Goal: Check status: Check status

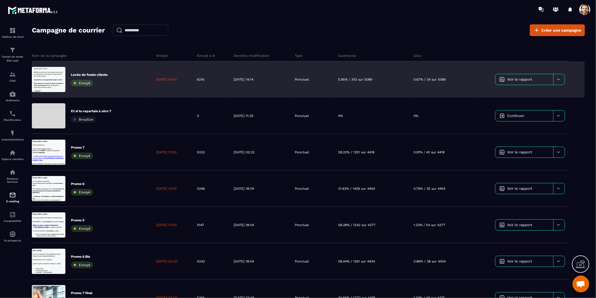
click at [505, 79] on link "Voir le rapport" at bounding box center [525, 79] width 58 height 11
click at [528, 80] on span "Voir le rapport" at bounding box center [520, 79] width 25 height 4
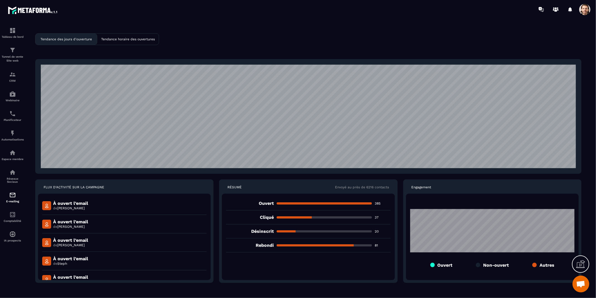
click at [460, 22] on section "Tableau de bord Tunnel de vente Site web CRM Webinaire Planificateur Automatisa…" at bounding box center [298, 163] width 596 height 289
click at [143, 40] on p "Tendance horaire des ouvertures" at bounding box center [128, 39] width 54 height 4
click at [84, 39] on p "Tendance des jours d'ouverture" at bounding box center [66, 39] width 51 height 4
